Goal: Navigation & Orientation: Find specific page/section

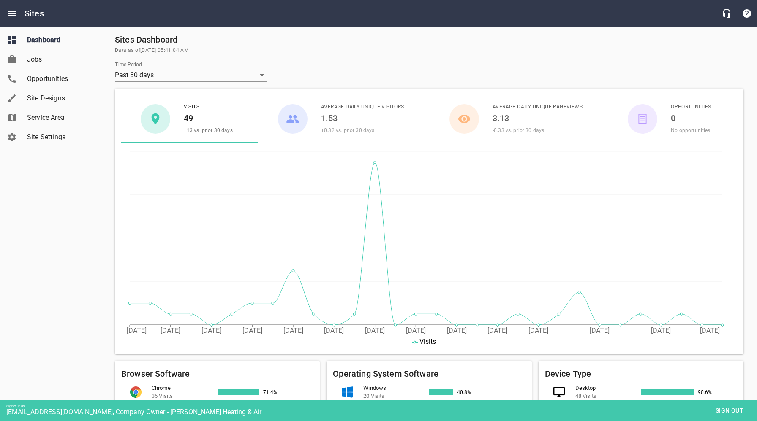
scroll to position [35, 0]
click at [723, 413] on span "Sign out" at bounding box center [729, 411] width 35 height 11
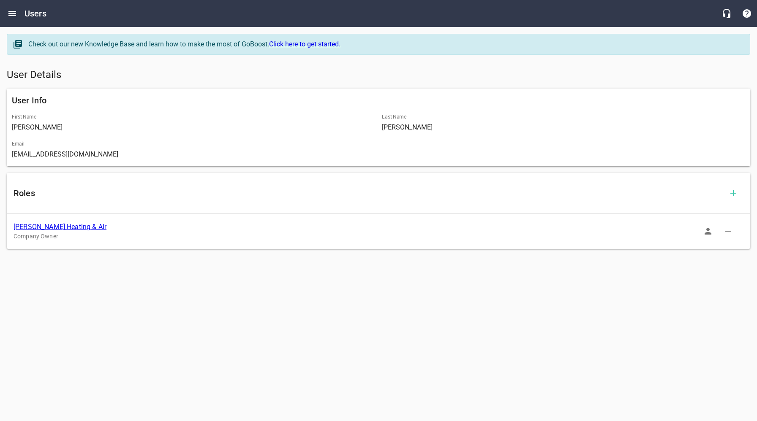
click at [39, 229] on link "[PERSON_NAME] Heating & Air" at bounding box center [60, 227] width 93 height 8
